Goal: Check status: Check status

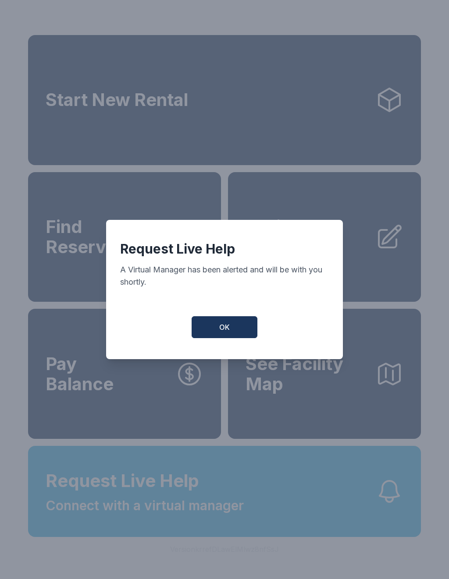
click at [231, 338] on button "OK" at bounding box center [225, 327] width 66 height 22
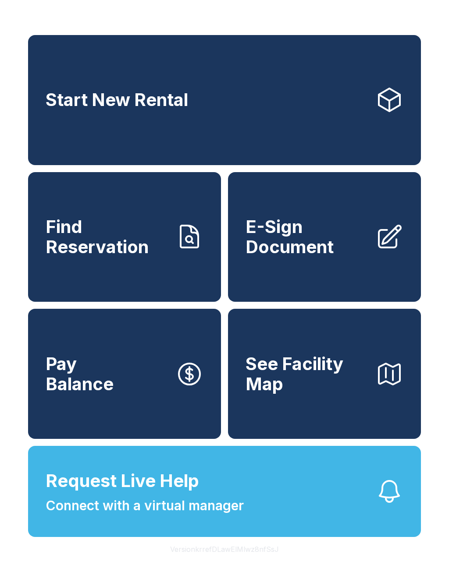
click at [309, 516] on button "Request Live Help Connect with a virtual manager" at bounding box center [224, 491] width 393 height 91
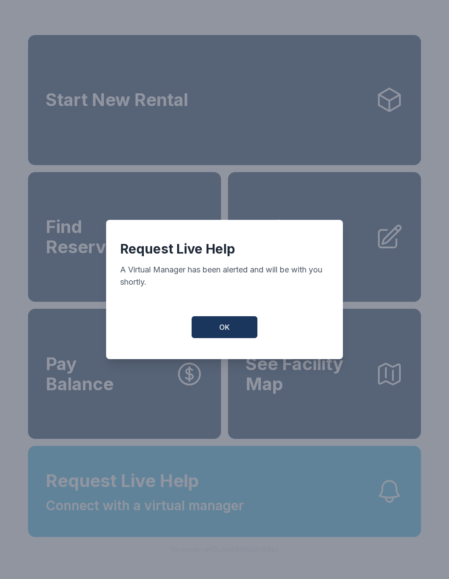
click at [233, 338] on button "OK" at bounding box center [225, 327] width 66 height 22
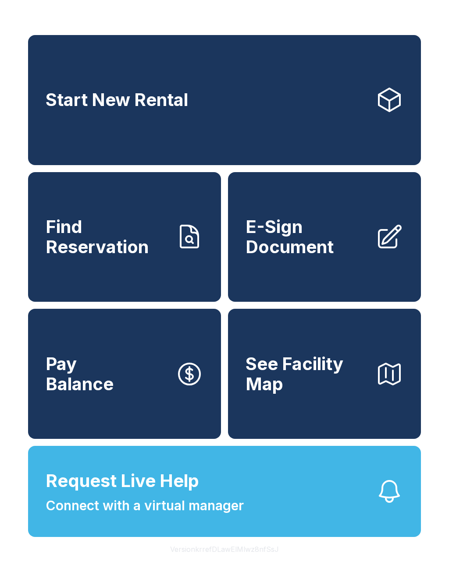
click at [262, 513] on button "Request Live Help Connect with a virtual manager" at bounding box center [224, 491] width 393 height 91
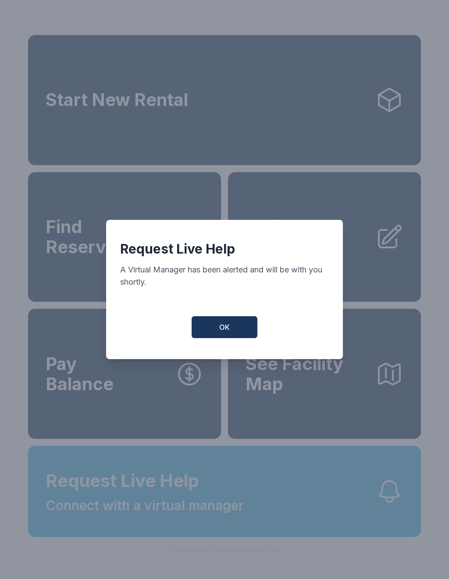
click at [223, 337] on button "OK" at bounding box center [225, 327] width 66 height 22
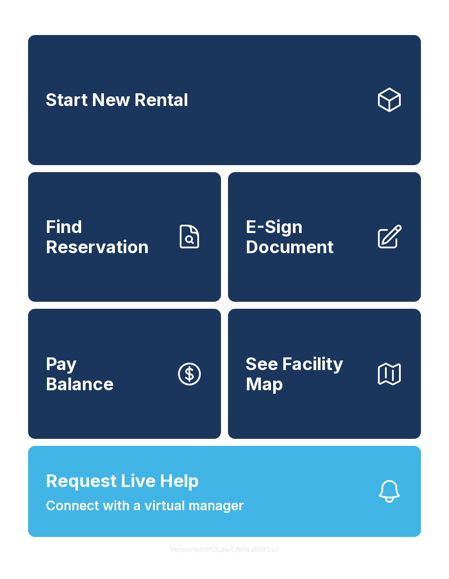
click at [297, 520] on button "Request Live Help Connect with a virtual manager" at bounding box center [224, 491] width 393 height 91
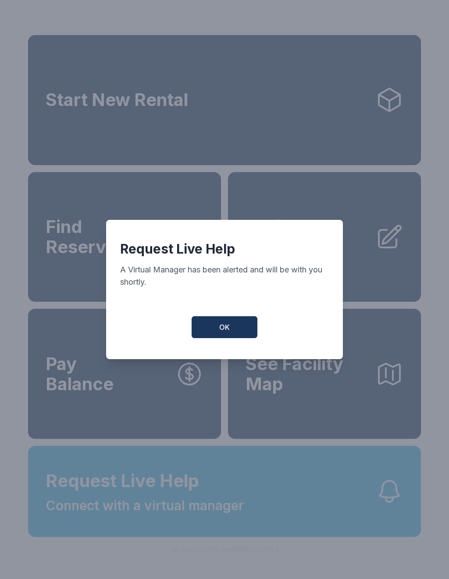
click at [224, 330] on span "OK" at bounding box center [224, 327] width 11 height 11
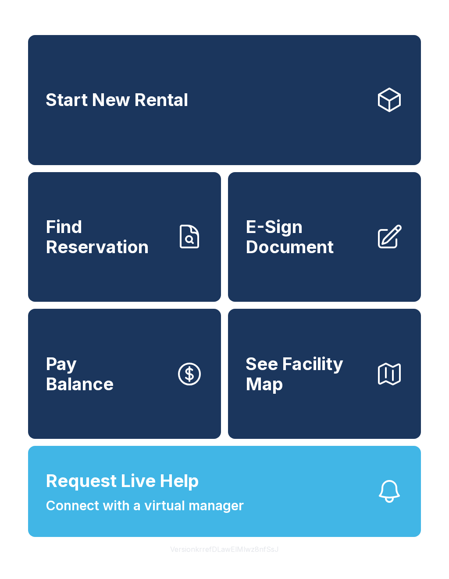
click at [325, 380] on span "See Facility Map" at bounding box center [306, 374] width 123 height 40
click at [139, 248] on span "Find Reservation" at bounding box center [107, 237] width 123 height 40
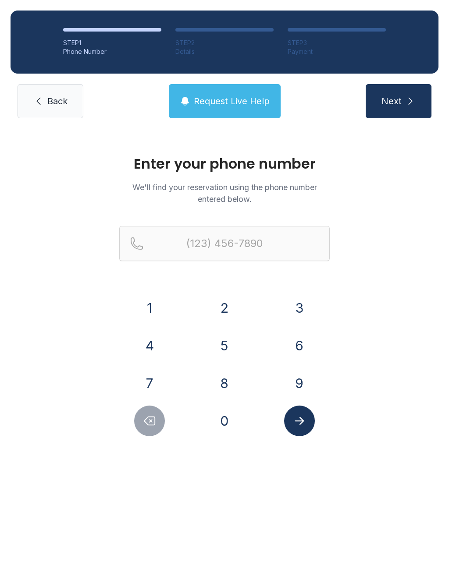
click at [231, 388] on button "8" at bounding box center [224, 383] width 31 height 31
click at [232, 298] on button "2" at bounding box center [224, 308] width 31 height 31
click at [227, 387] on button "8" at bounding box center [224, 383] width 31 height 31
click at [299, 311] on button "3" at bounding box center [299, 308] width 31 height 31
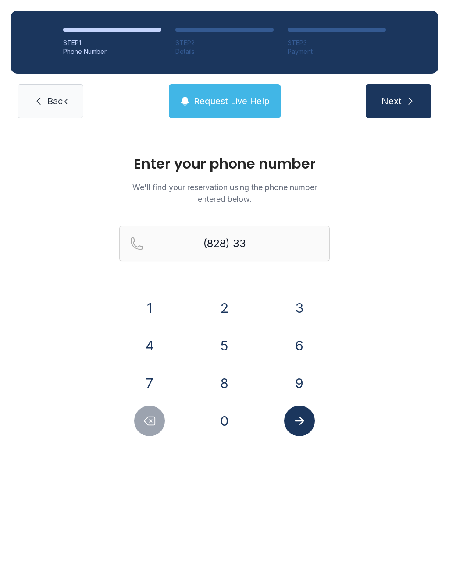
click at [227, 351] on button "5" at bounding box center [224, 345] width 31 height 31
click at [227, 422] on button "0" at bounding box center [224, 421] width 31 height 31
click at [154, 305] on button "1" at bounding box center [149, 308] width 31 height 31
click at [304, 347] on button "6" at bounding box center [299, 345] width 31 height 31
click at [234, 354] on button "5" at bounding box center [224, 345] width 31 height 31
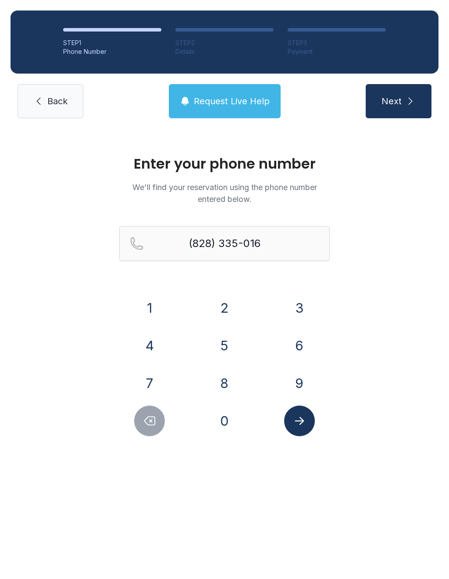
type input "[PHONE_NUMBER]"
click at [305, 423] on icon "Submit lookup form" at bounding box center [299, 421] width 13 height 13
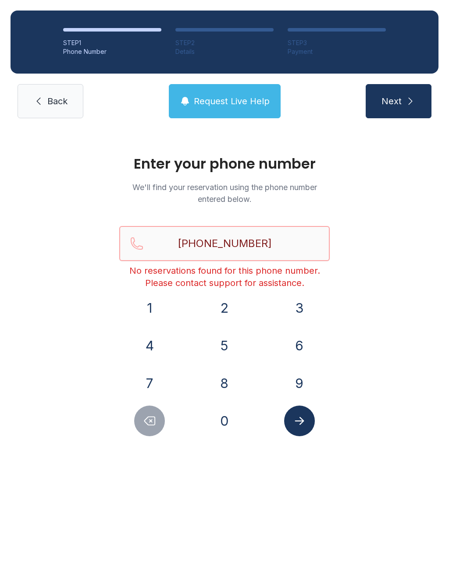
click at [277, 246] on input "[PHONE_NUMBER]" at bounding box center [224, 243] width 210 height 35
click at [381, 377] on div "Enter your phone number We'll find your reservation using the phone number ente…" at bounding box center [224, 300] width 449 height 343
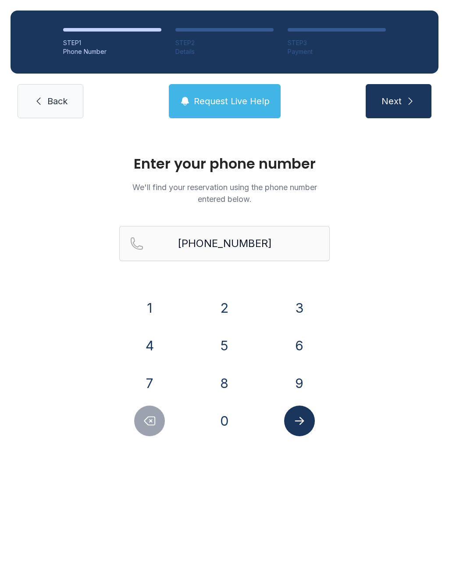
click at [51, 106] on span "Back" at bounding box center [57, 101] width 20 height 12
